Goal: Find specific page/section: Find specific page/section

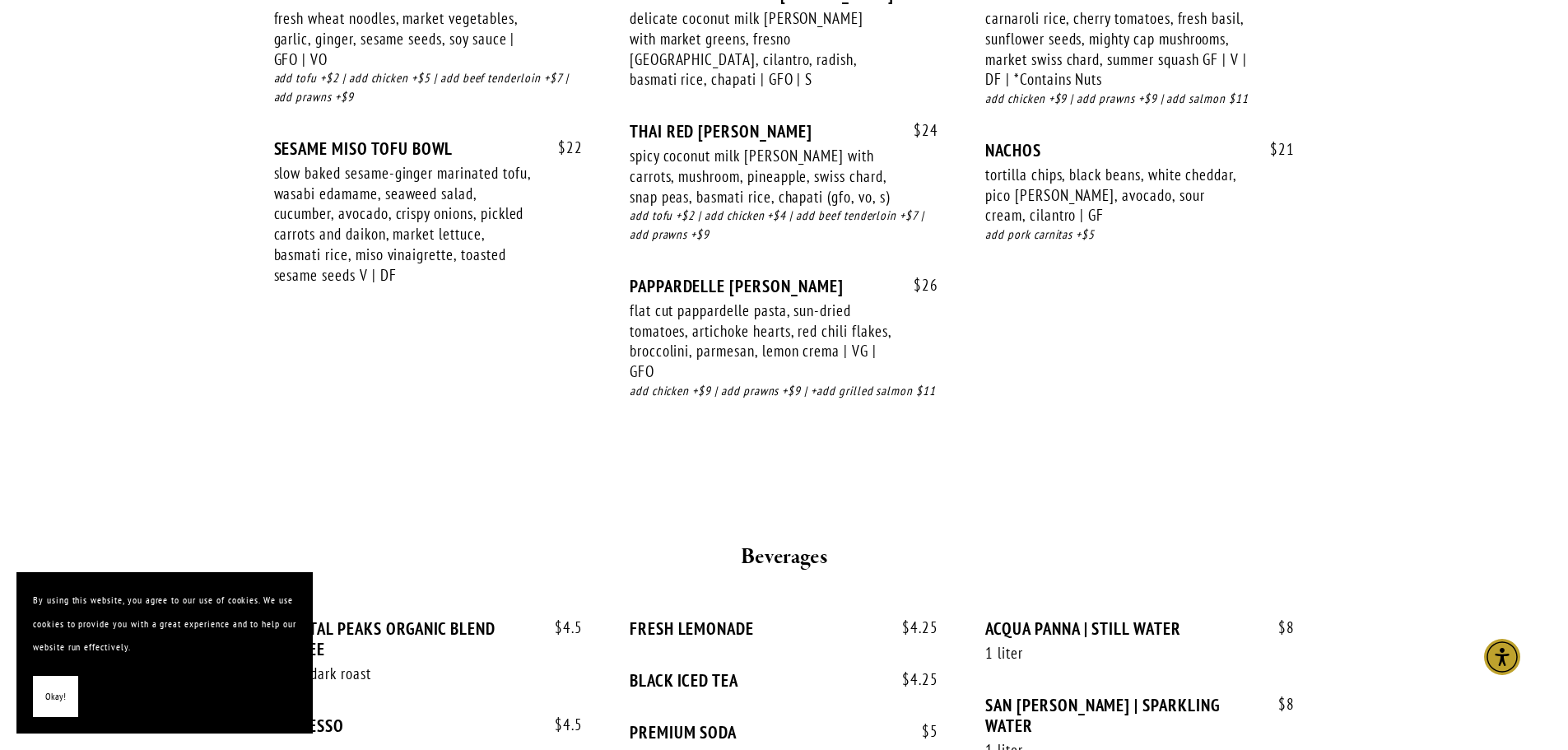
scroll to position [2898, 0]
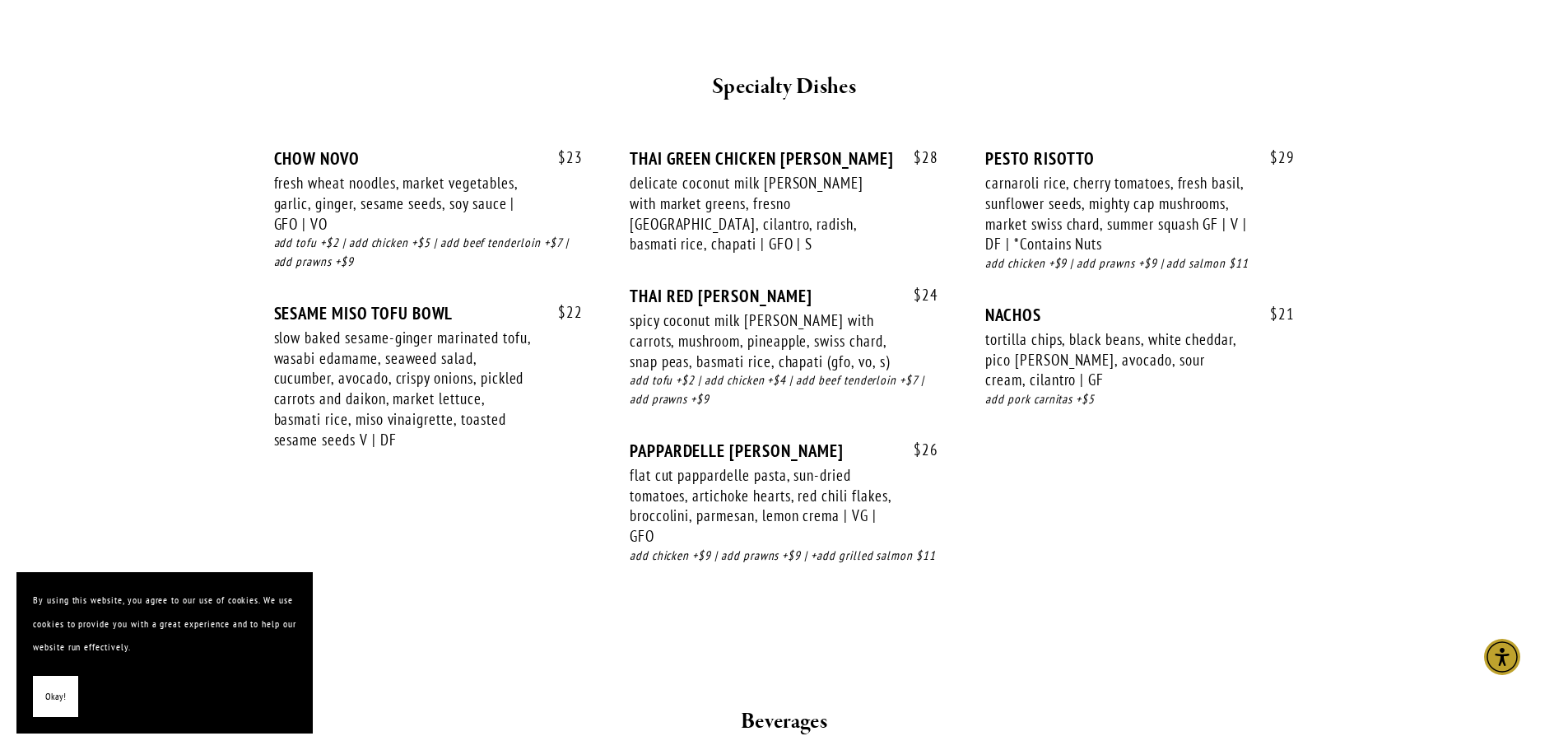
click at [62, 688] on span "Okay!" at bounding box center [56, 697] width 21 height 24
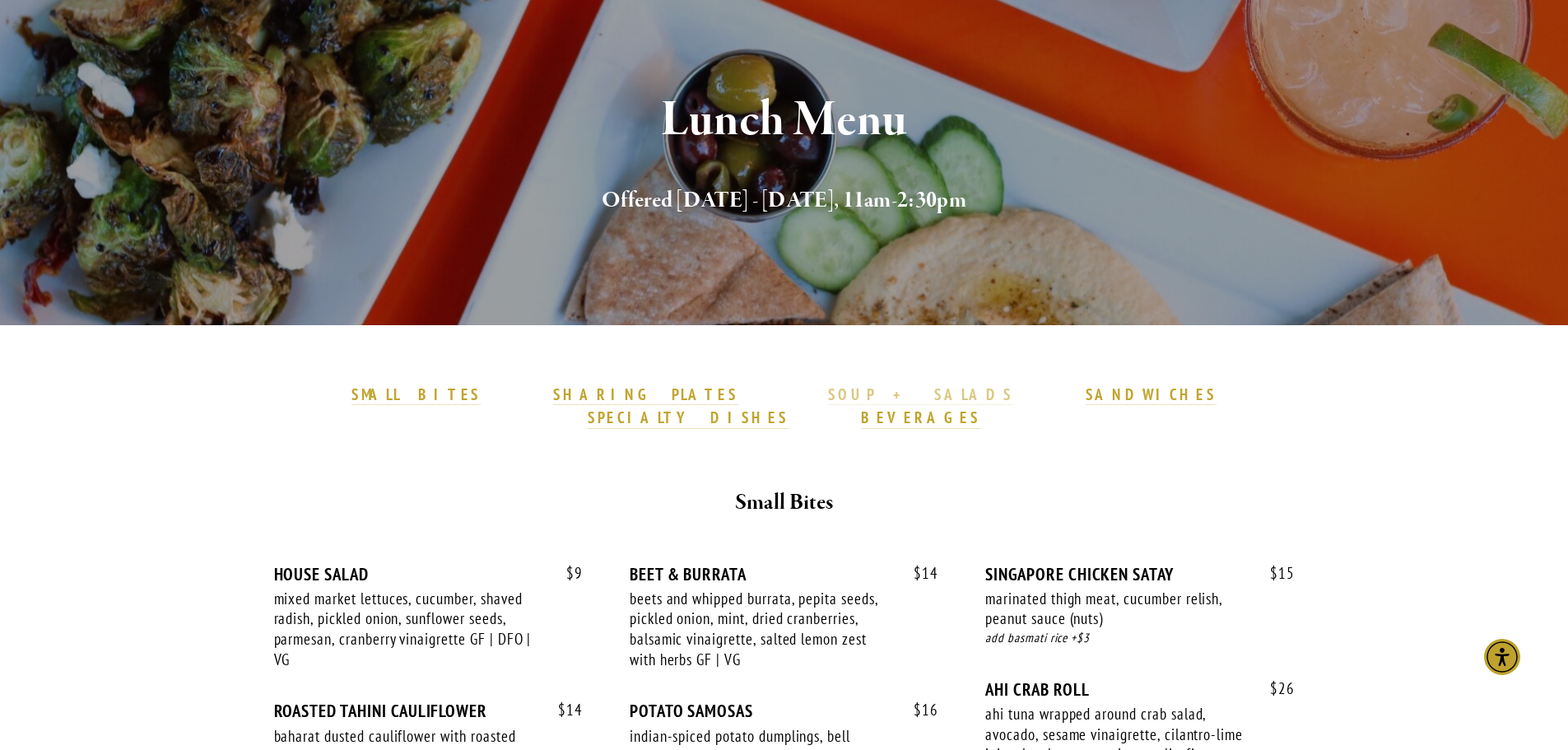
scroll to position [0, 0]
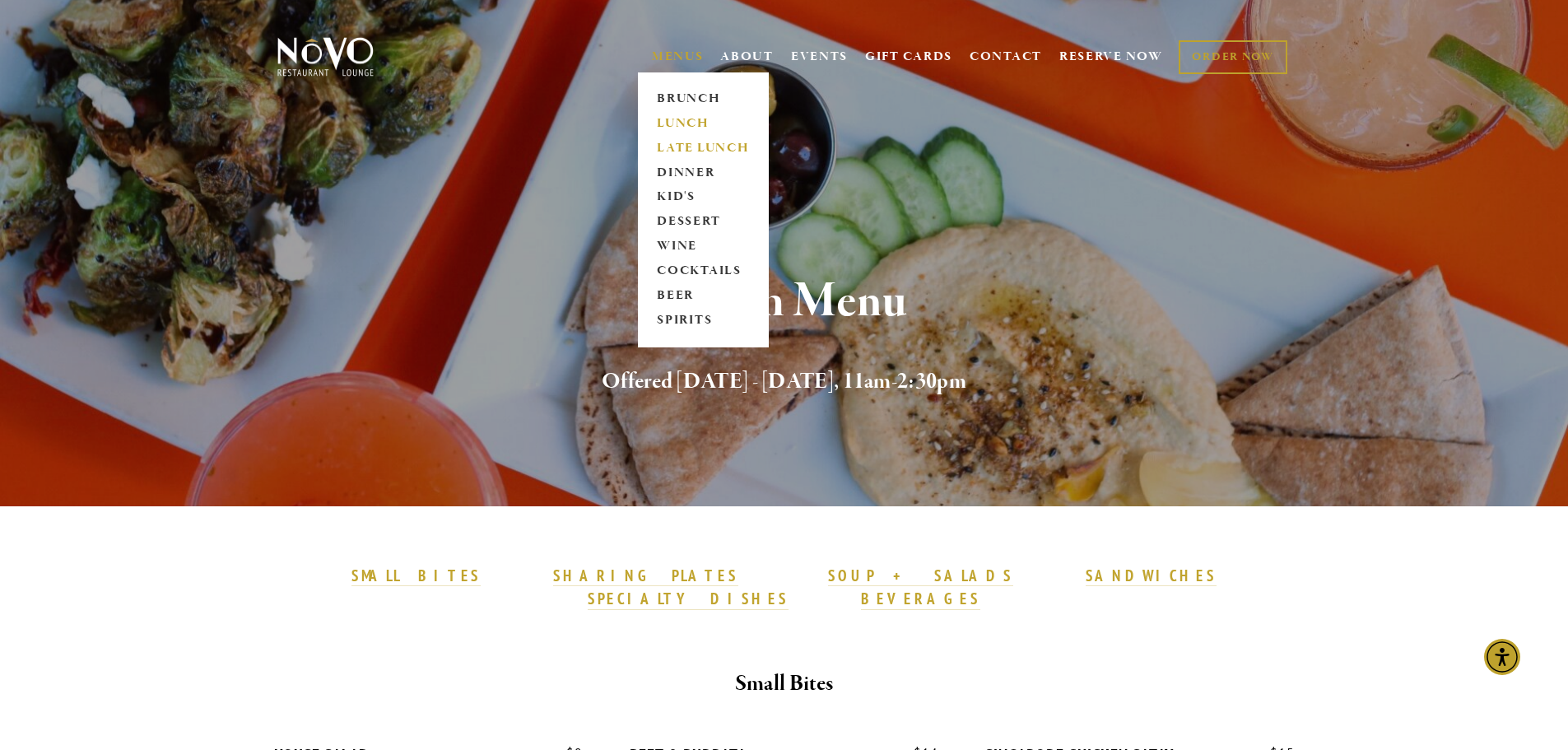
click at [695, 146] on link "LATE LUNCH" at bounding box center [703, 148] width 103 height 24
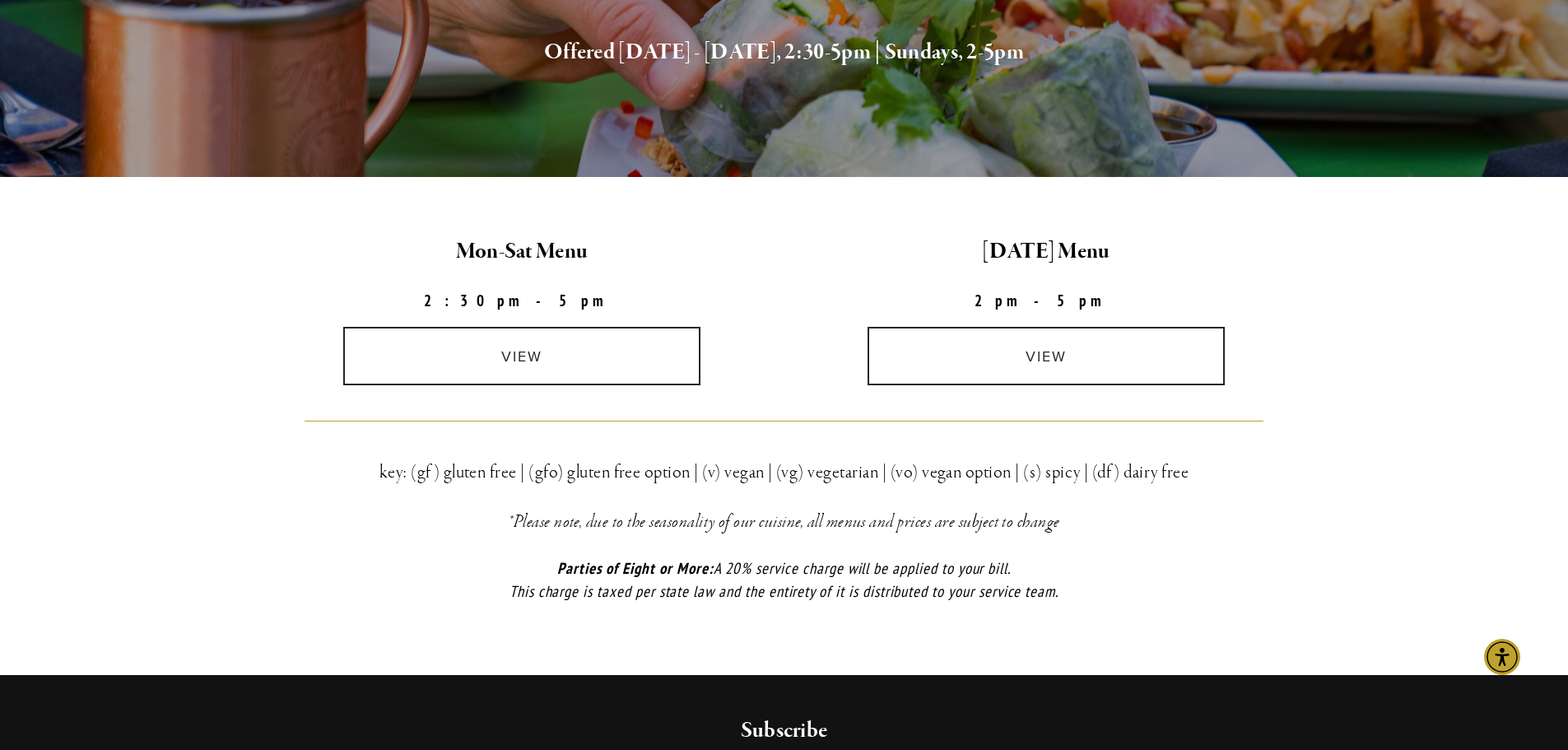
scroll to position [165, 0]
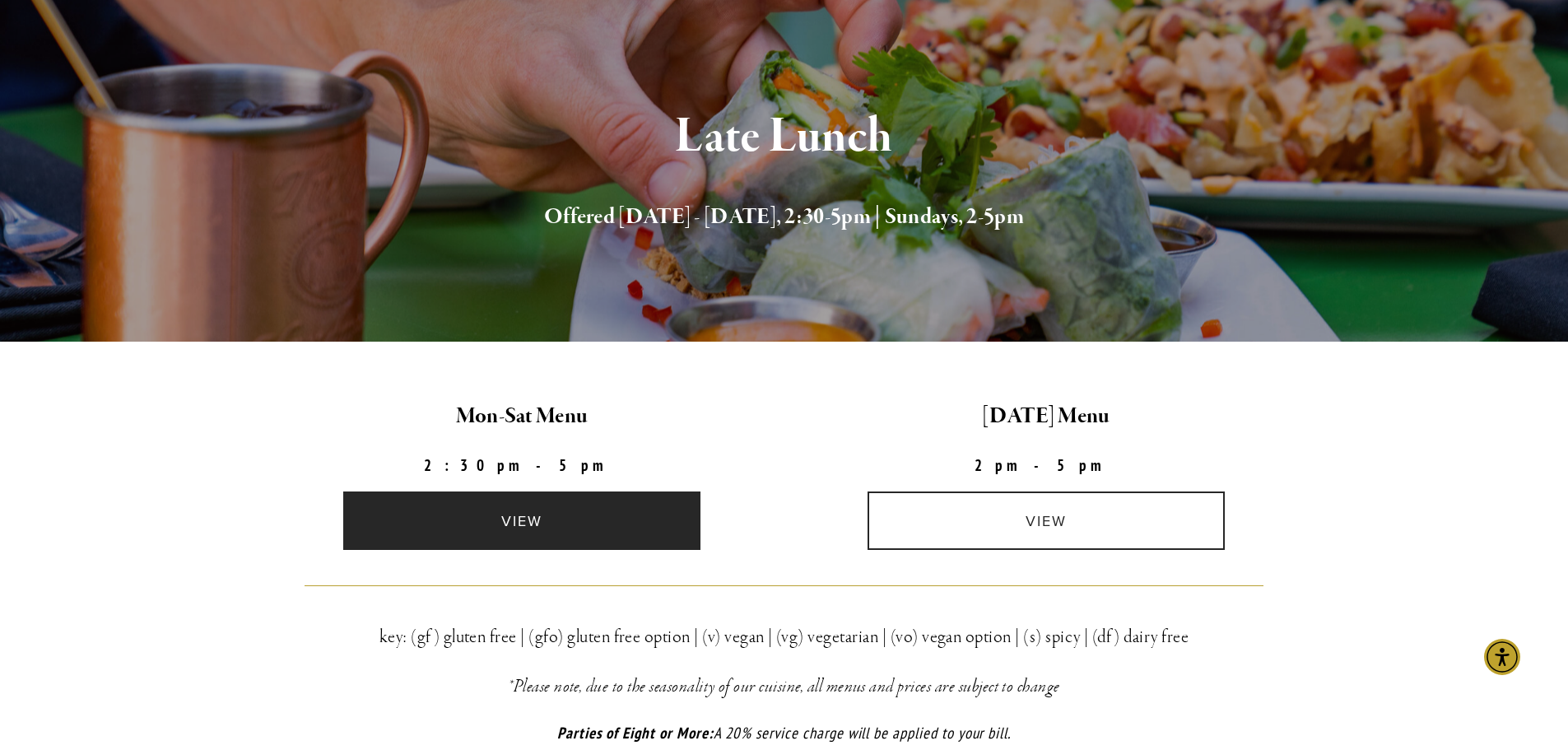
click at [685, 531] on link "view" at bounding box center [522, 520] width 358 height 58
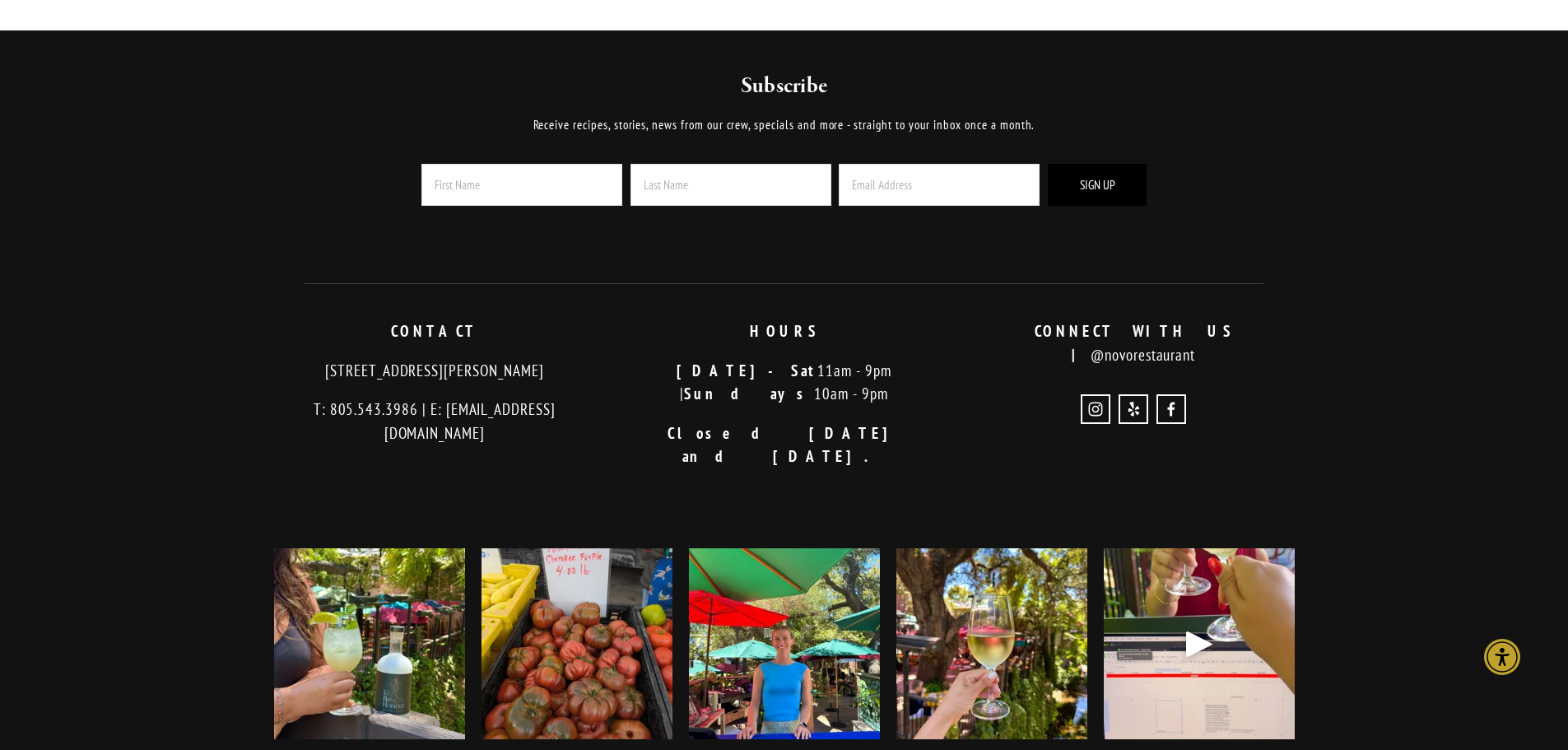
scroll to position [3003, 0]
